Goal: Entertainment & Leisure: Browse casually

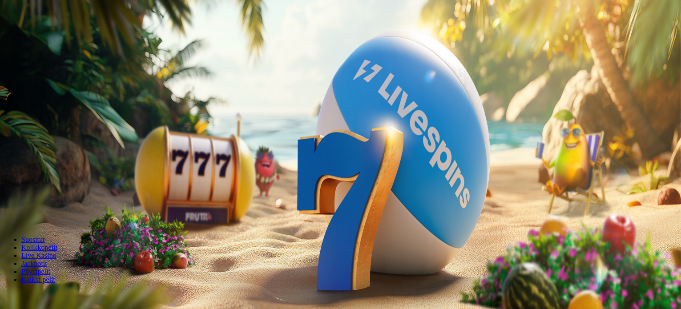
click at [47, 212] on span "Talleta ja pelaa" at bounding box center [27, 215] width 40 height 7
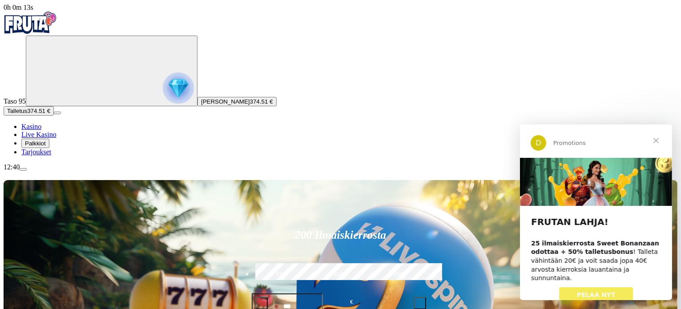
click at [612, 289] on link "PELAA NYT" at bounding box center [595, 295] width 74 height 16
click at [658, 139] on span "Sulje" at bounding box center [655, 140] width 32 height 32
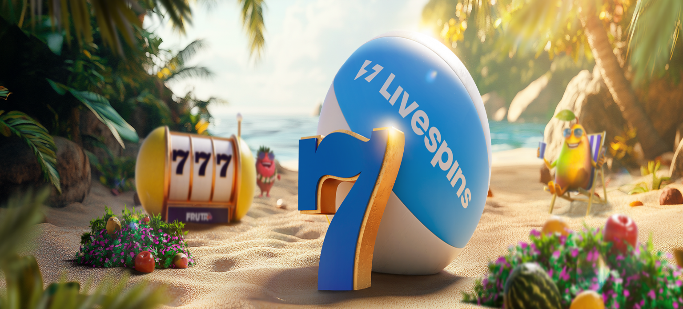
click at [7, 215] on span "close icon" at bounding box center [7, 215] width 0 height 0
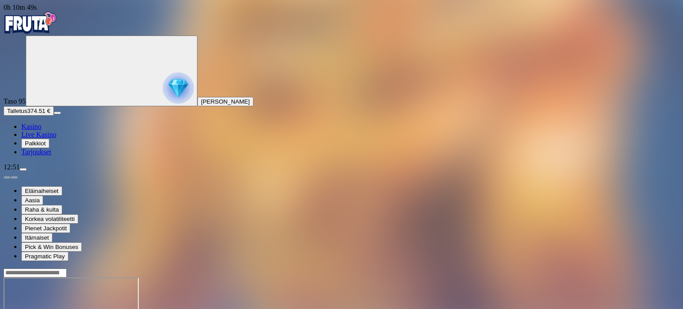
click at [48, 138] on span "Live Kasino" at bounding box center [38, 135] width 35 height 8
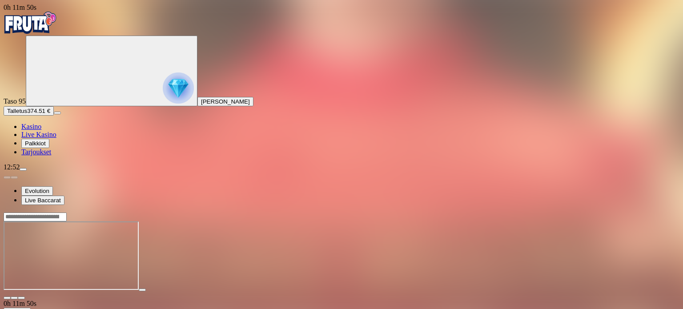
click at [7, 298] on span "close icon" at bounding box center [7, 298] width 0 height 0
